Goal: Task Accomplishment & Management: Manage account settings

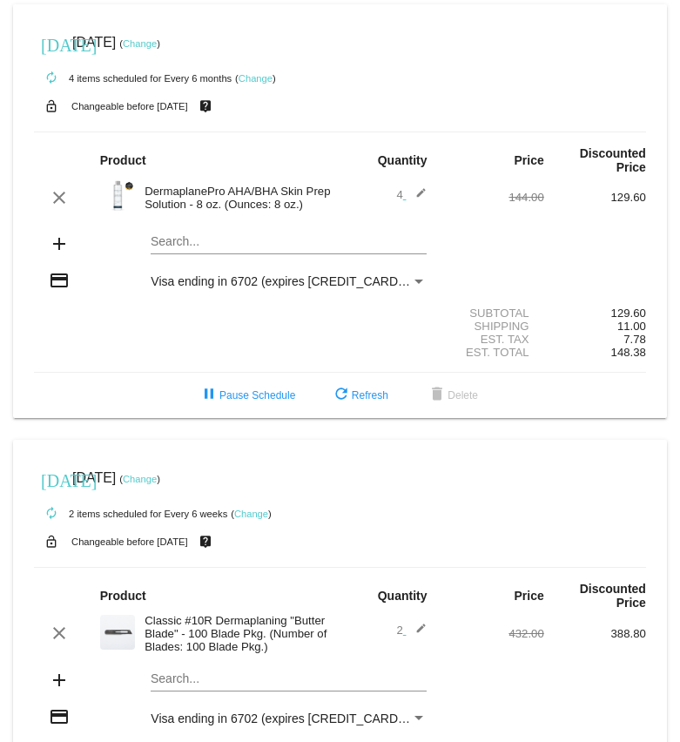
click at [166, 489] on div "[DATE] [DATE] ( Change )" at bounding box center [340, 477] width 612 height 35
click at [157, 484] on link "Change" at bounding box center [140, 479] width 34 height 10
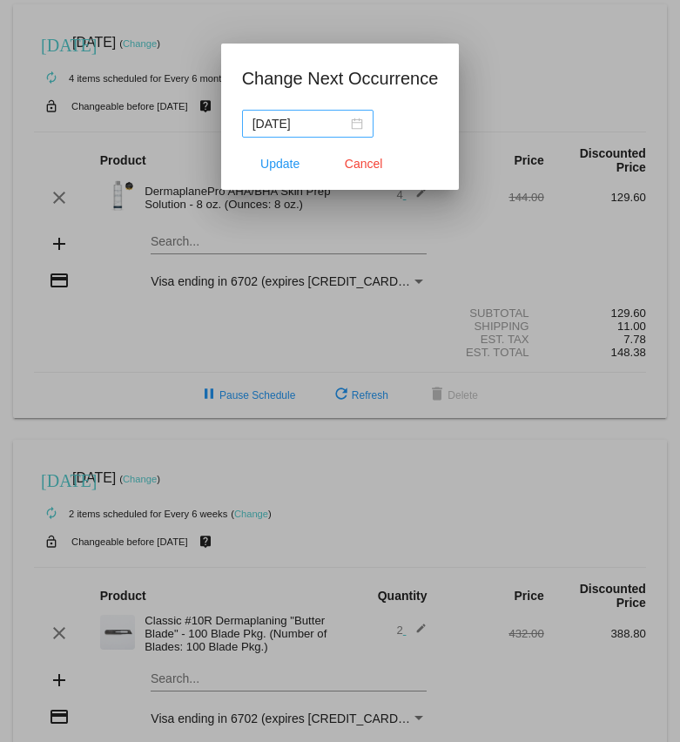
click at [345, 126] on div "[DATE]" at bounding box center [307, 123] width 111 height 19
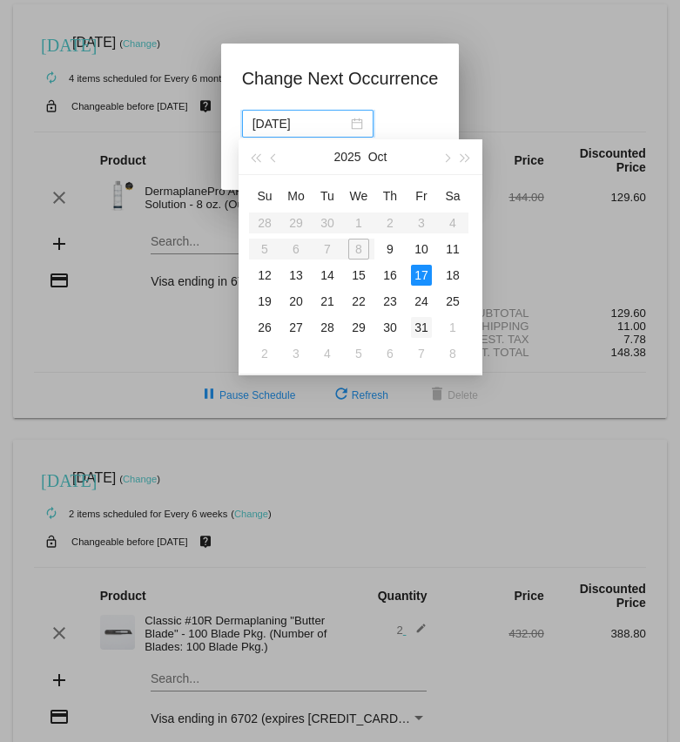
click at [423, 323] on div "31" at bounding box center [421, 327] width 21 height 21
type input "[DATE]"
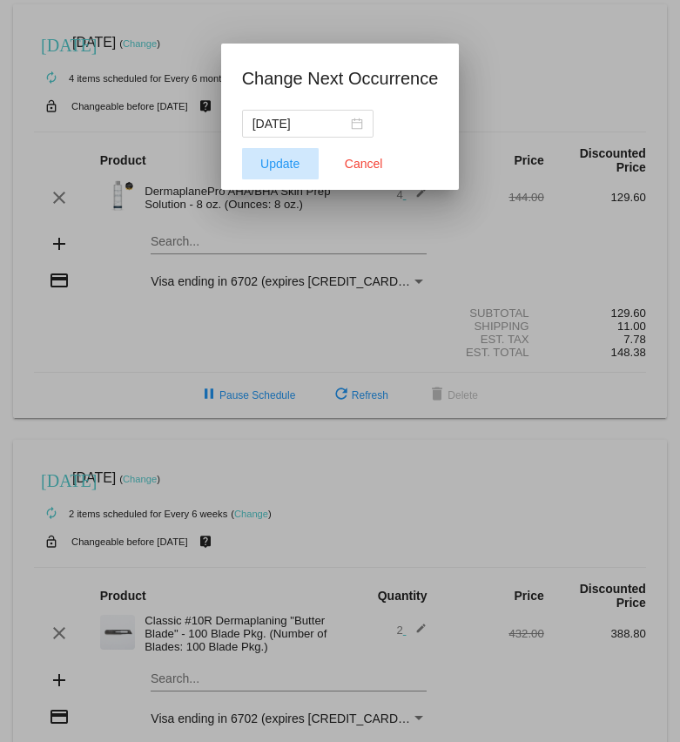
click at [272, 164] on span "Update" at bounding box center [279, 164] width 39 height 14
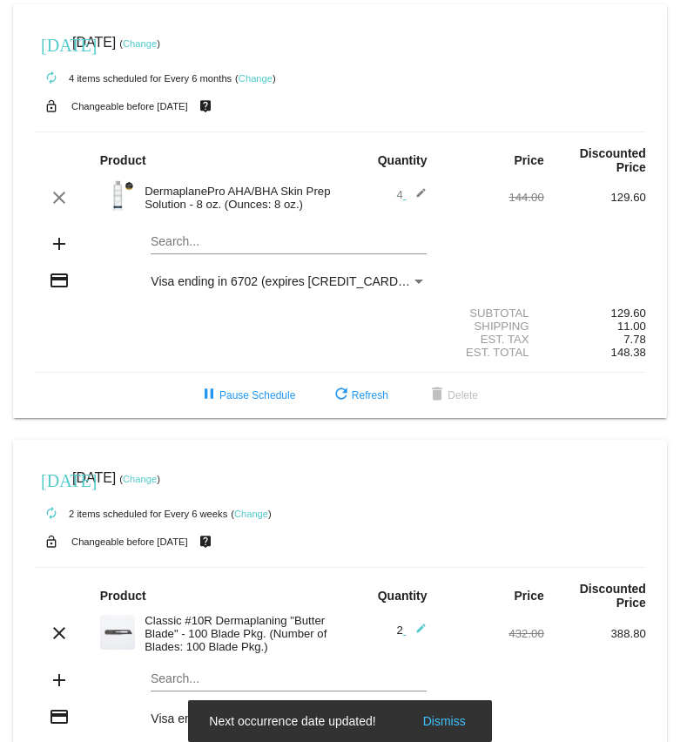
scroll to position [147, 0]
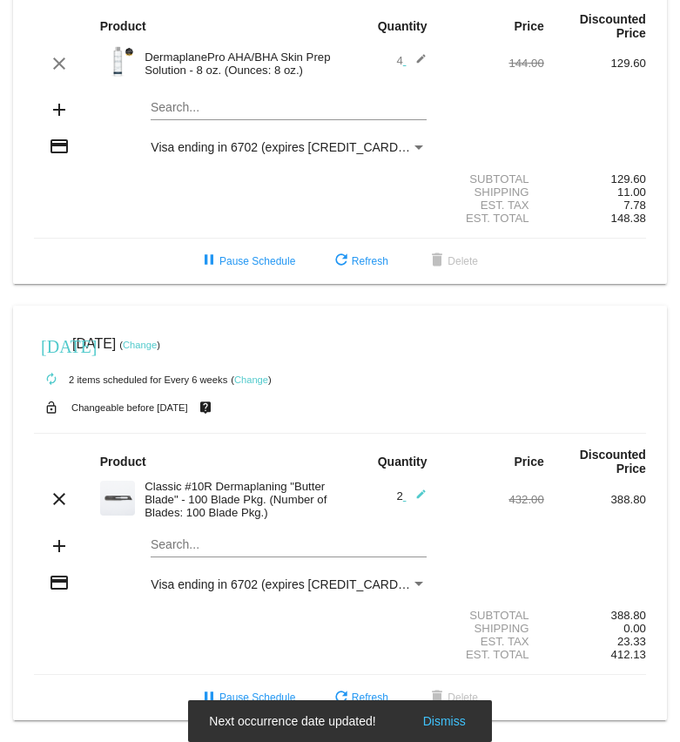
click at [258, 374] on link "Change" at bounding box center [251, 379] width 34 height 10
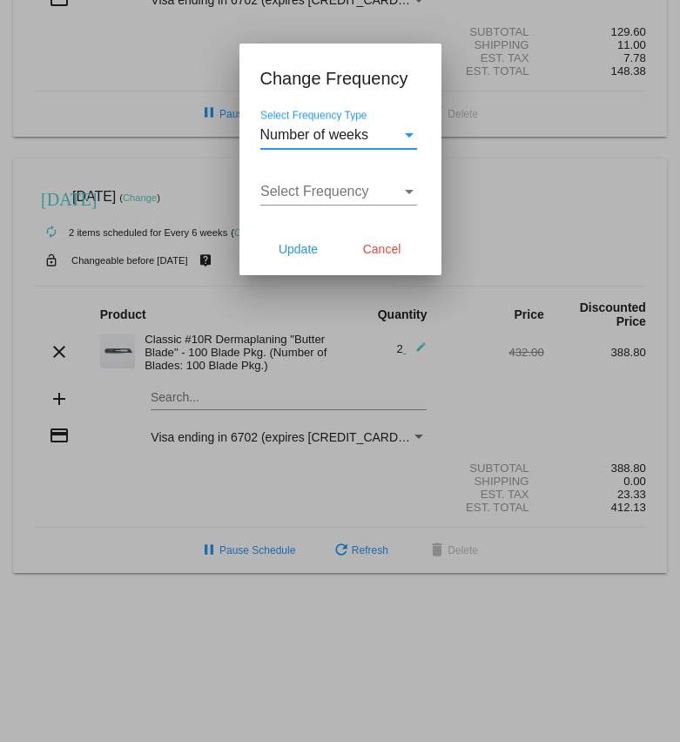
click at [397, 138] on div "Number of weeks" at bounding box center [330, 135] width 141 height 16
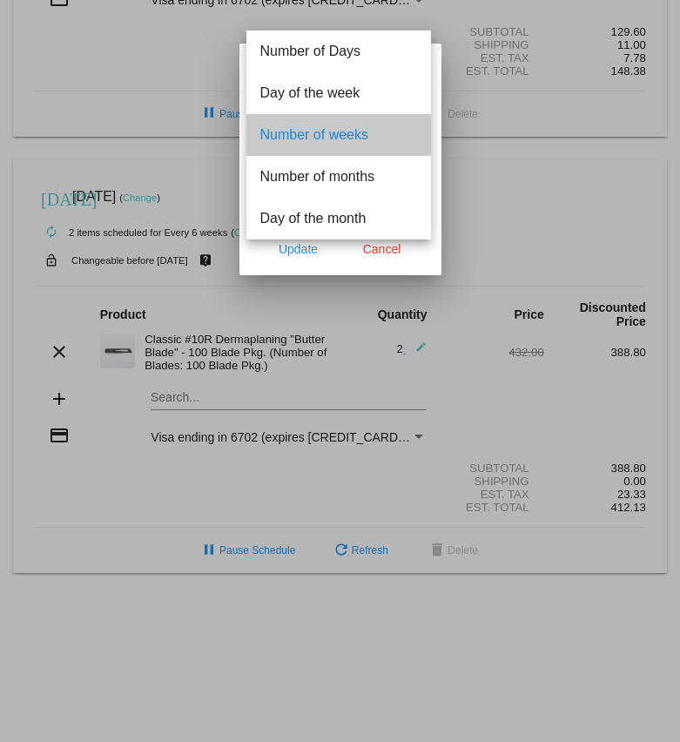
click at [408, 141] on span "Number of weeks" at bounding box center [338, 135] width 157 height 42
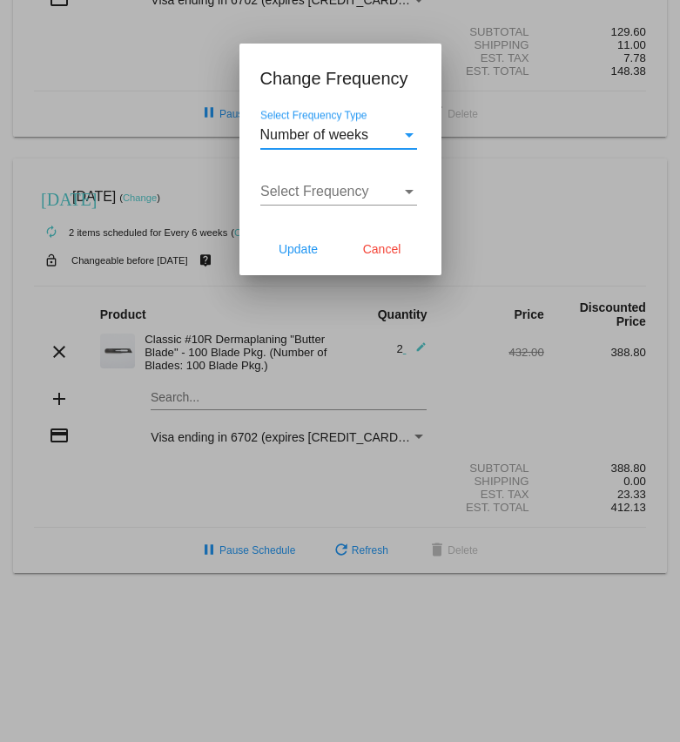
click at [392, 192] on div "Select Frequency" at bounding box center [330, 192] width 141 height 16
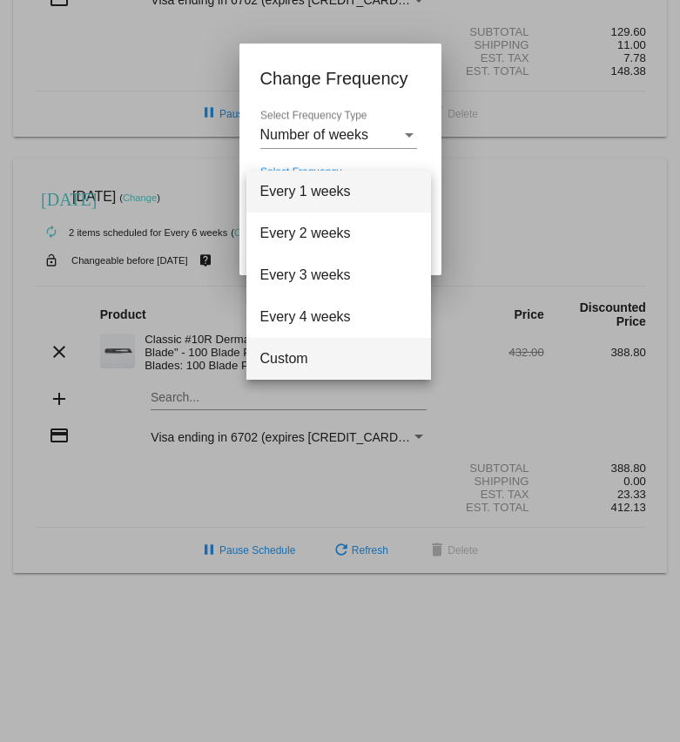
click at [361, 362] on span "Custom" at bounding box center [338, 359] width 157 height 42
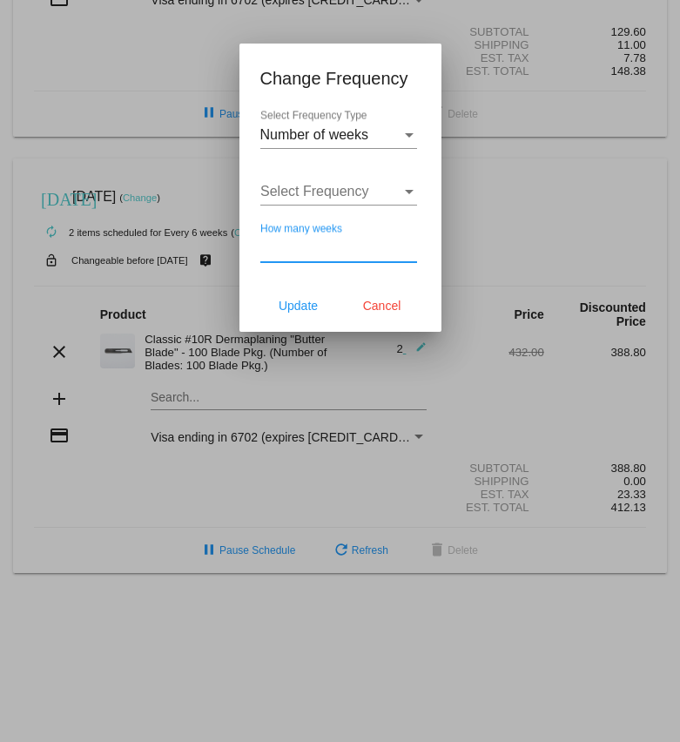
click at [299, 253] on input "How many weeks" at bounding box center [338, 248] width 157 height 16
type input "7"
click at [287, 313] on button "Update" at bounding box center [298, 305] width 77 height 31
